Goal: Task Accomplishment & Management: Use online tool/utility

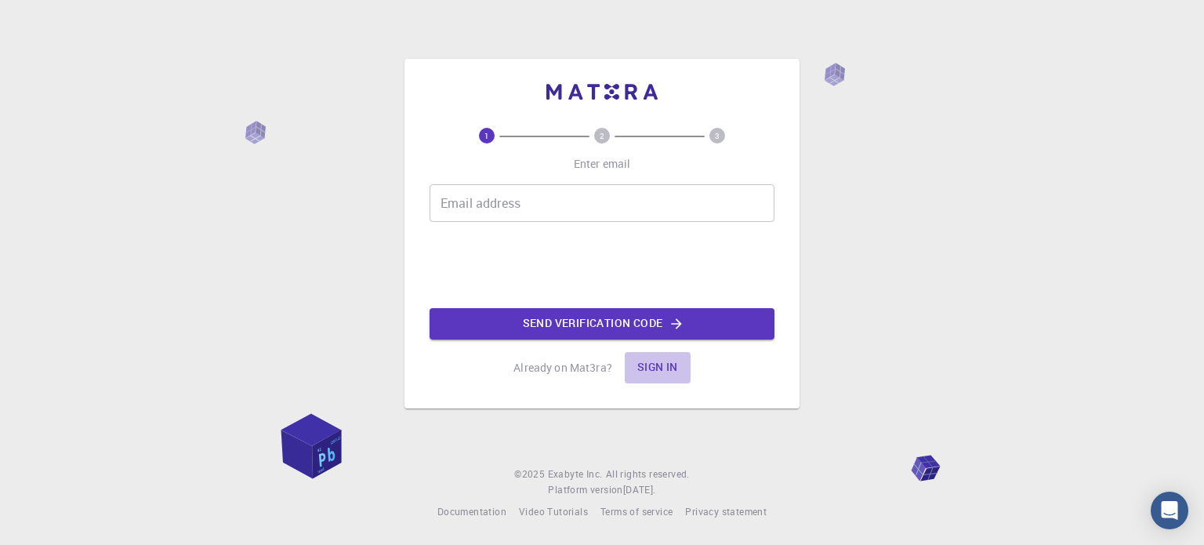
click at [668, 369] on button "Sign in" at bounding box center [658, 367] width 66 height 31
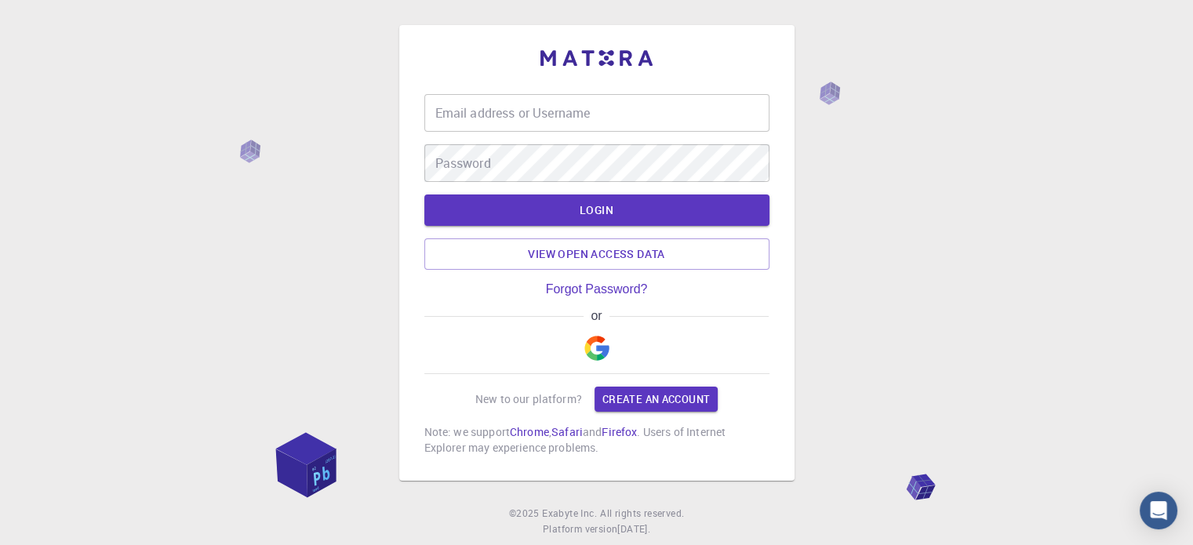
type input "naboulsi"
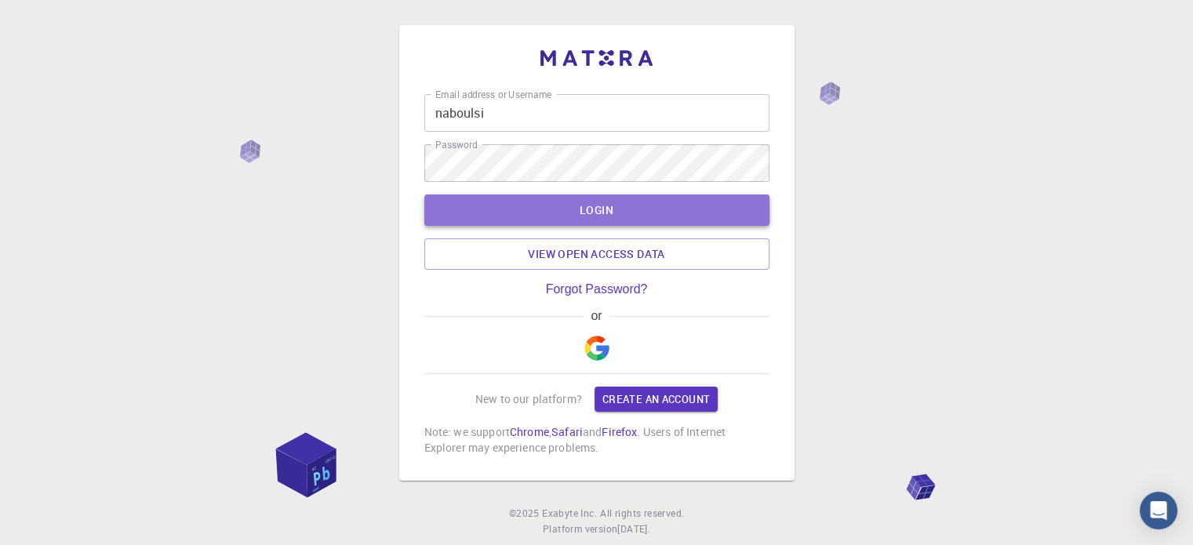
click at [659, 214] on button "LOGIN" at bounding box center [596, 209] width 345 height 31
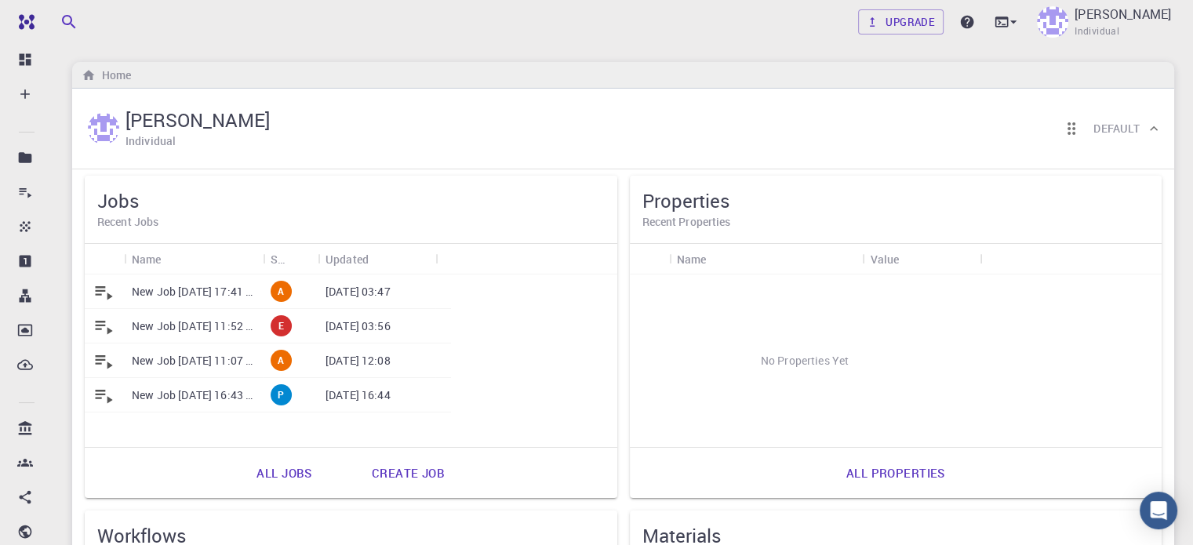
click at [103, 366] on icon at bounding box center [104, 361] width 22 height 22
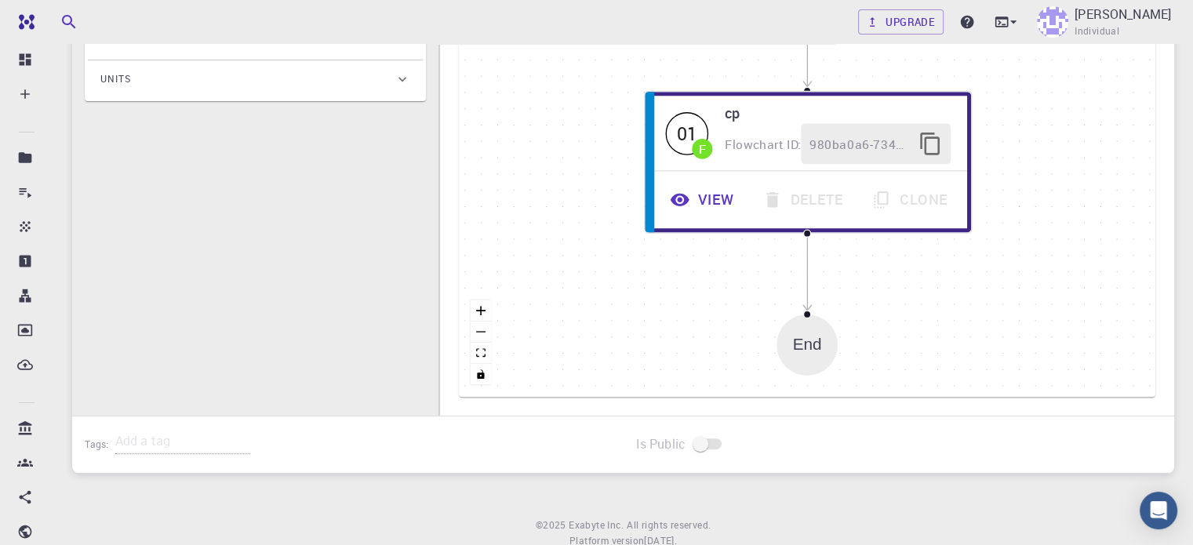
type input "/export/share/pseudo/h/gga/pbe/gbrv/1.4/us/h_pbe_gbrv_1.4.upf"
type input "/export/share/pseudo/c/gga/pbe/gbrv/1.2/us/c_pbe_gbrv_1.2.upf"
type input "/export/share/pseudo/s/gga/pbe/gbrv/1.4/us/s_pbe_gbrv_1.4.upf"
type input "/export/share/pseudo/n/gga/pbe/gbrv/1.2/us/n_pbe_gbrv_1.2.upf"
type input "/export/share/pseudo/cl/gga/pbe/gbrv/1.4/us/cl_pbe_gbrv_1.4.upf"
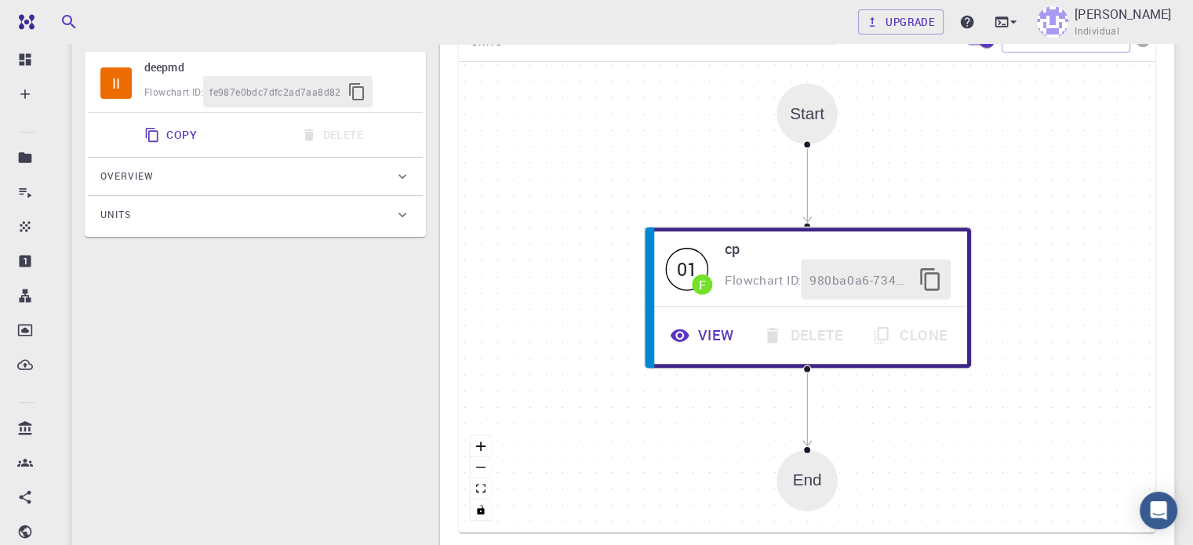
scroll to position [406, 0]
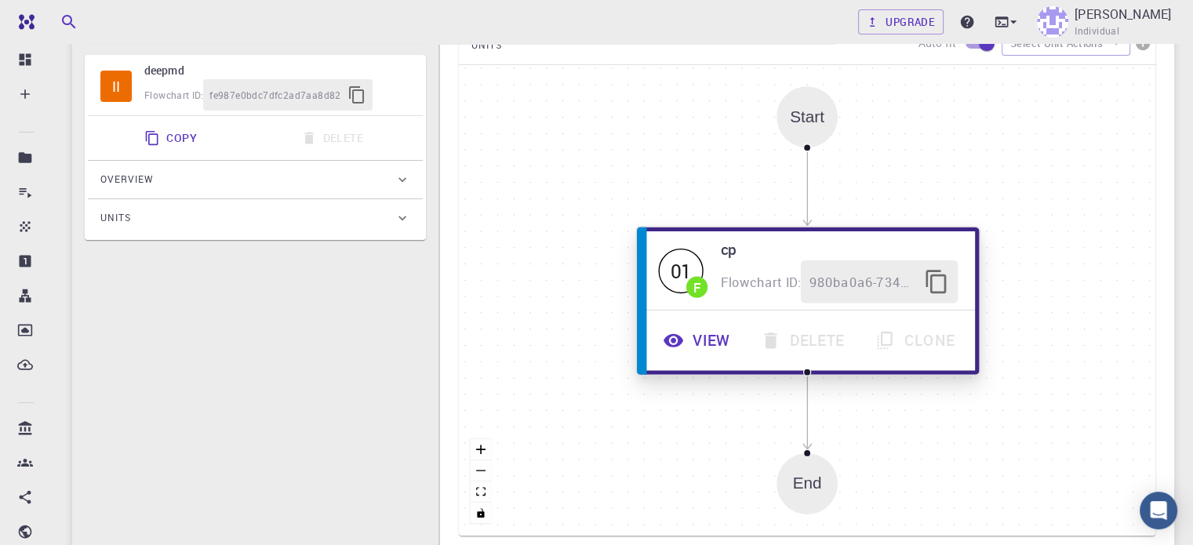
click at [897, 271] on span "980ba0a6-734b-4b18-a52a-0e367ced5137" at bounding box center [862, 281] width 106 height 21
click at [938, 275] on icon "button" at bounding box center [937, 282] width 26 height 26
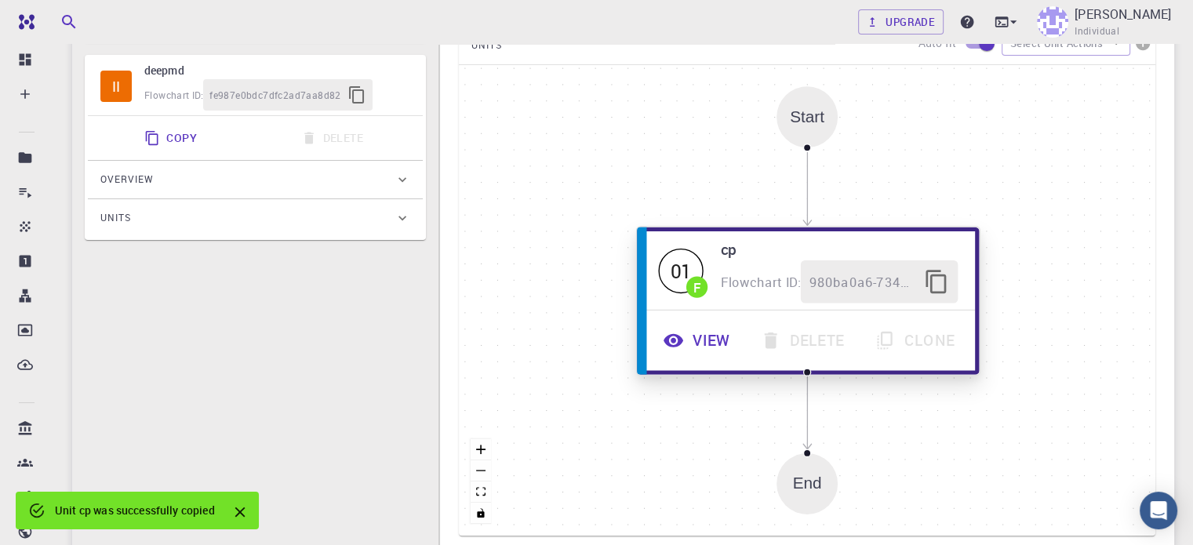
click at [681, 272] on div "01" at bounding box center [681, 270] width 45 height 45
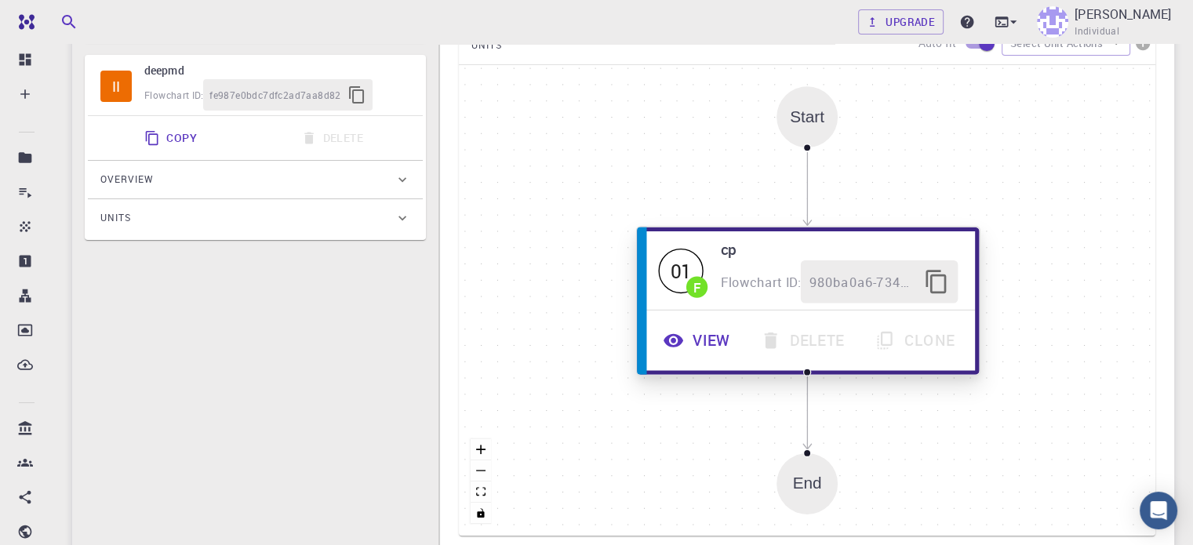
click at [695, 341] on button "View" at bounding box center [698, 340] width 97 height 43
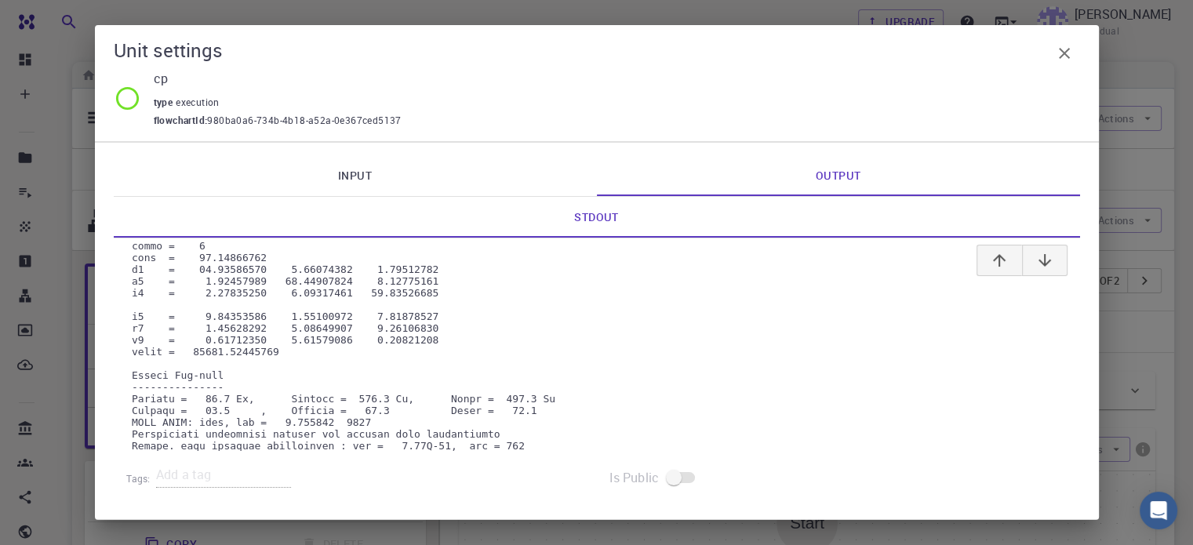
scroll to position [797, 0]
click at [1066, 50] on icon "button" at bounding box center [1063, 53] width 11 height 11
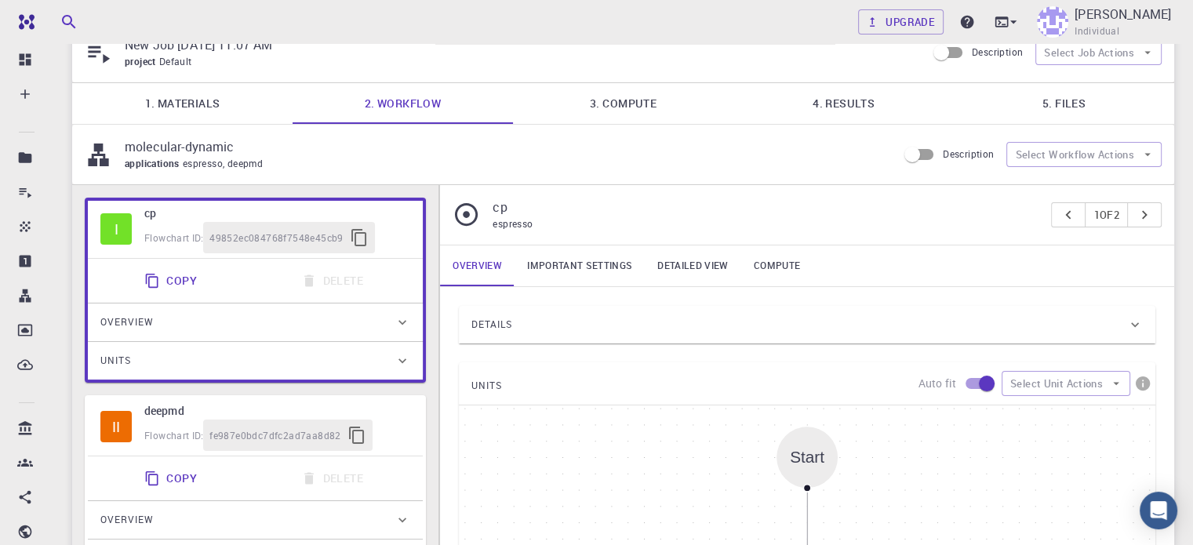
scroll to position [0, 0]
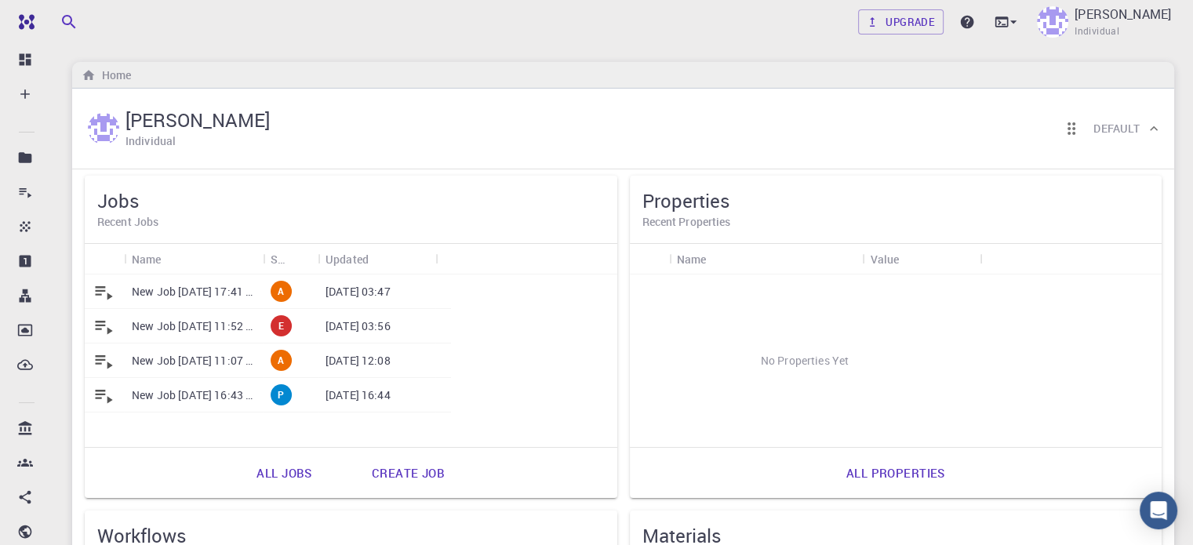
click at [234, 290] on p "New Job [DATE] 17:41 PM" at bounding box center [193, 292] width 123 height 16
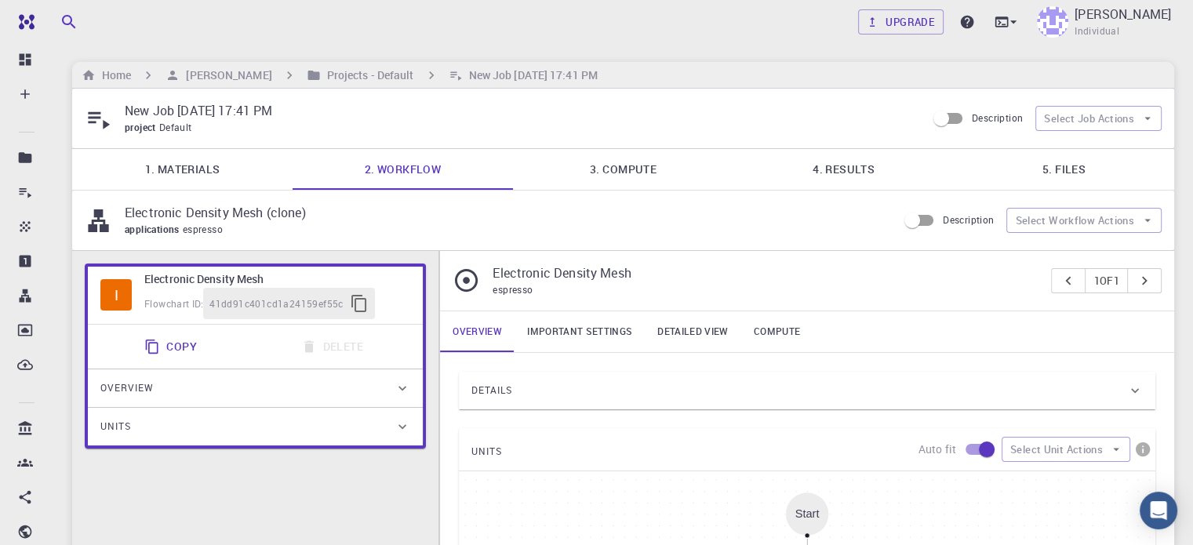
type input "/export/share/pseudo/h/gga/pbe/gbrv/1.4/us/h_pbe_gbrv_1.4.upf"
type input "/export/share/pseudo/c/gga/pbe/gbrv/1.2/us/c_pbe_gbrv_1.2.upf"
type input "/export/share/pseudo/s/gga/pbe/gbrv/1.4/us/s_pbe_gbrv_1.4.upf"
type input "/export/share/pseudo/o/gga/pbe/gbrv/1.2/us/o_pbe_gbrv_1.2.upf"
type input "/export/share/pseudo/n/gga/pbe/gbrv/1.2/us/n_pbe_gbrv_1.2.upf"
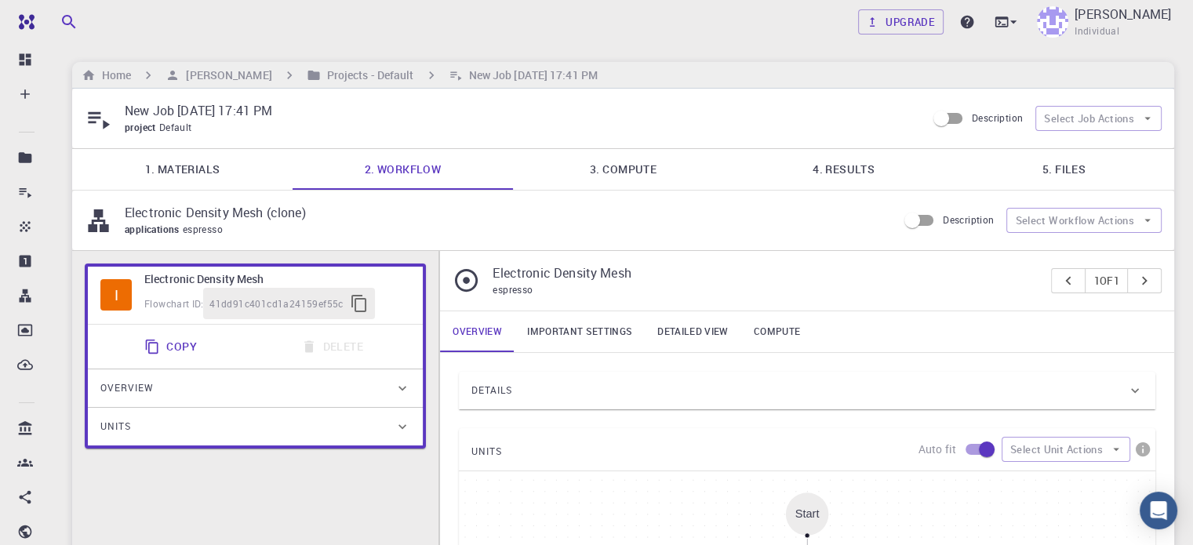
type input "/export/share/pseudo/cl/gga/pbe/gbrv/1.4/us/cl_pbe_gbrv_1.4.upf"
